Goal: Book appointment/travel/reservation

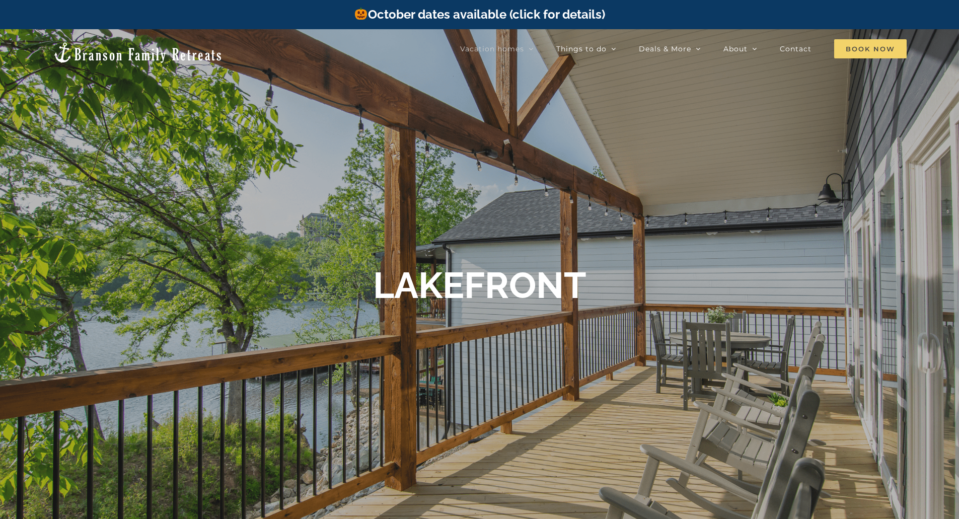
click at [871, 52] on span "Book Now" at bounding box center [871, 48] width 73 height 19
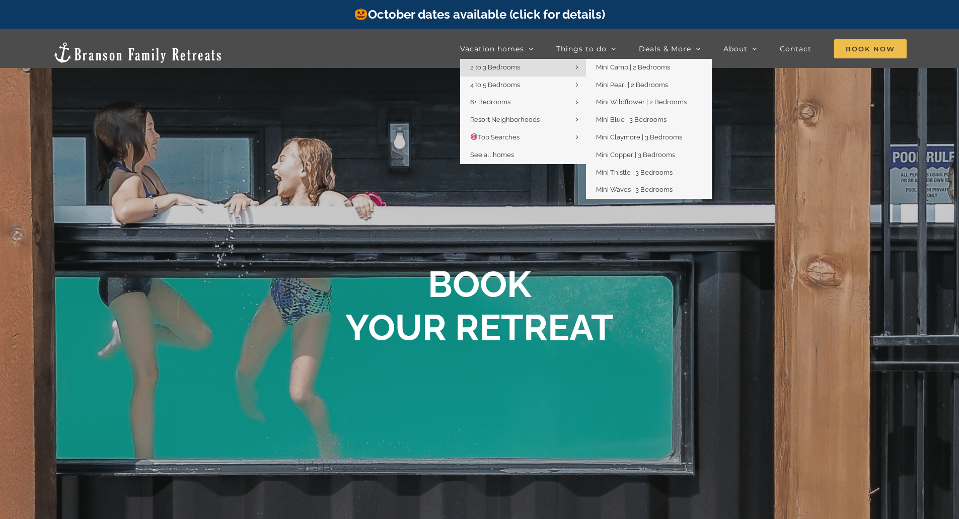
click at [500, 68] on span "2 to 3 Bedrooms" at bounding box center [495, 67] width 50 height 8
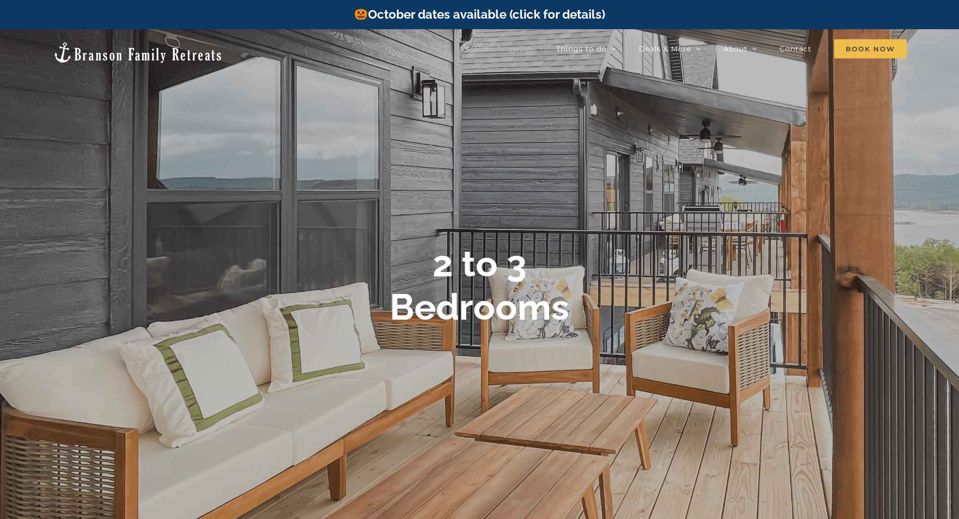
click at [502, 15] on link "October dates available (click for details)" at bounding box center [479, 14] width 251 height 15
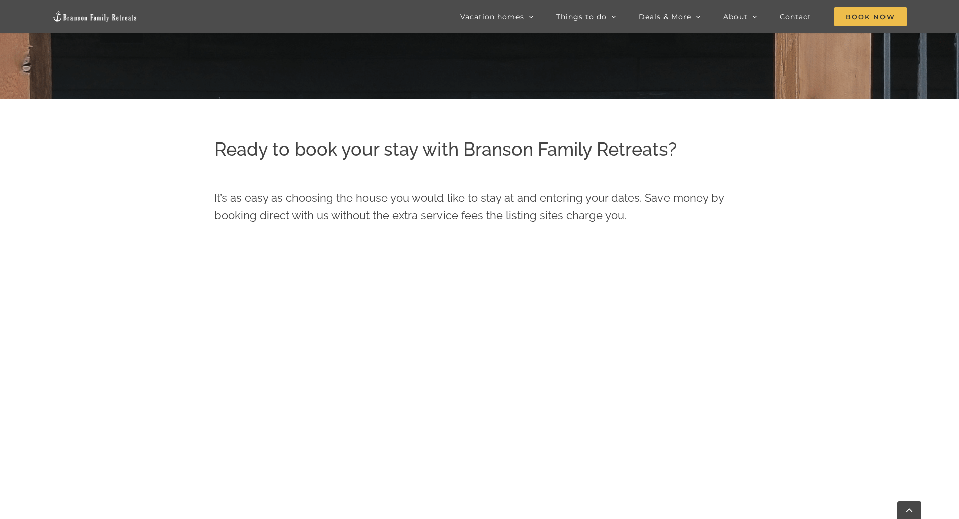
scroll to position [434, 0]
